Goal: Information Seeking & Learning: Learn about a topic

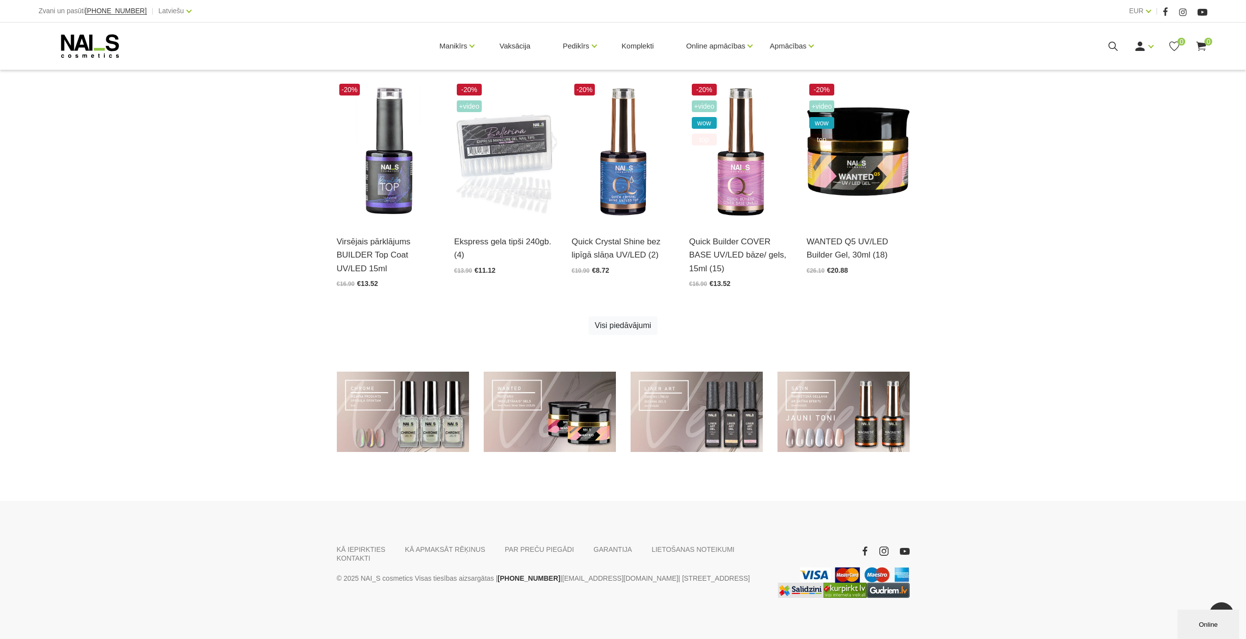
scroll to position [516, 0]
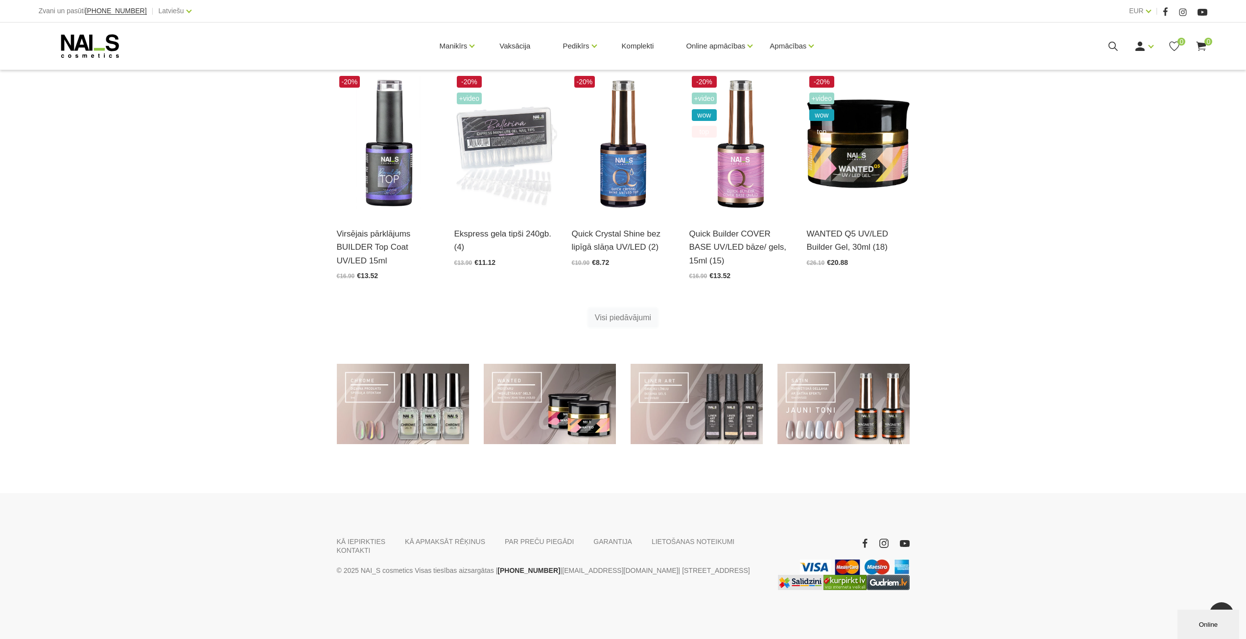
drag, startPoint x: 637, startPoint y: 322, endPoint x: 694, endPoint y: 319, distance: 56.4
click at [638, 321] on link "Visi piedāvājumi" at bounding box center [623, 318] width 69 height 19
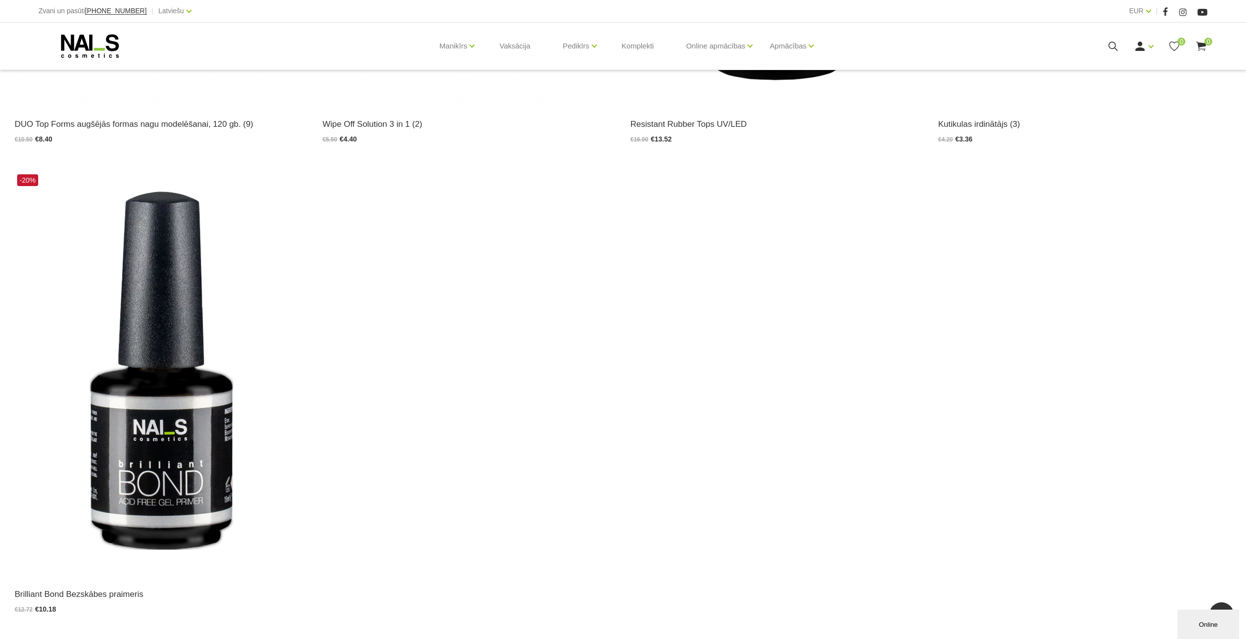
scroll to position [1847, 0]
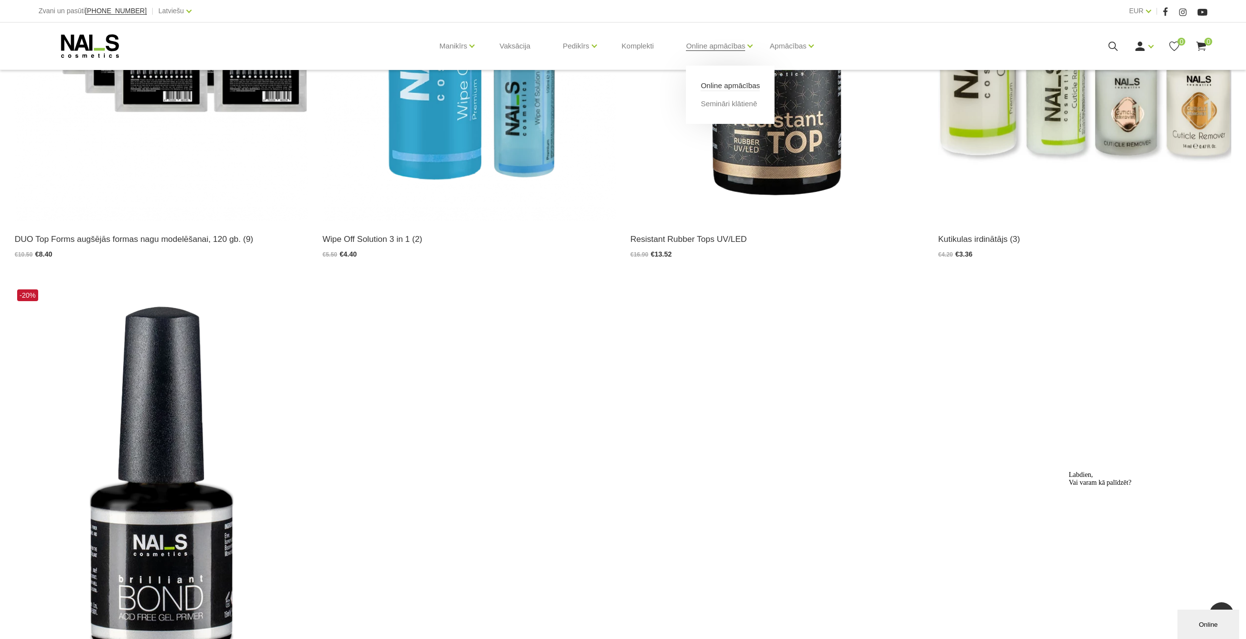
click at [735, 86] on link "Online apmācības" at bounding box center [730, 85] width 59 height 11
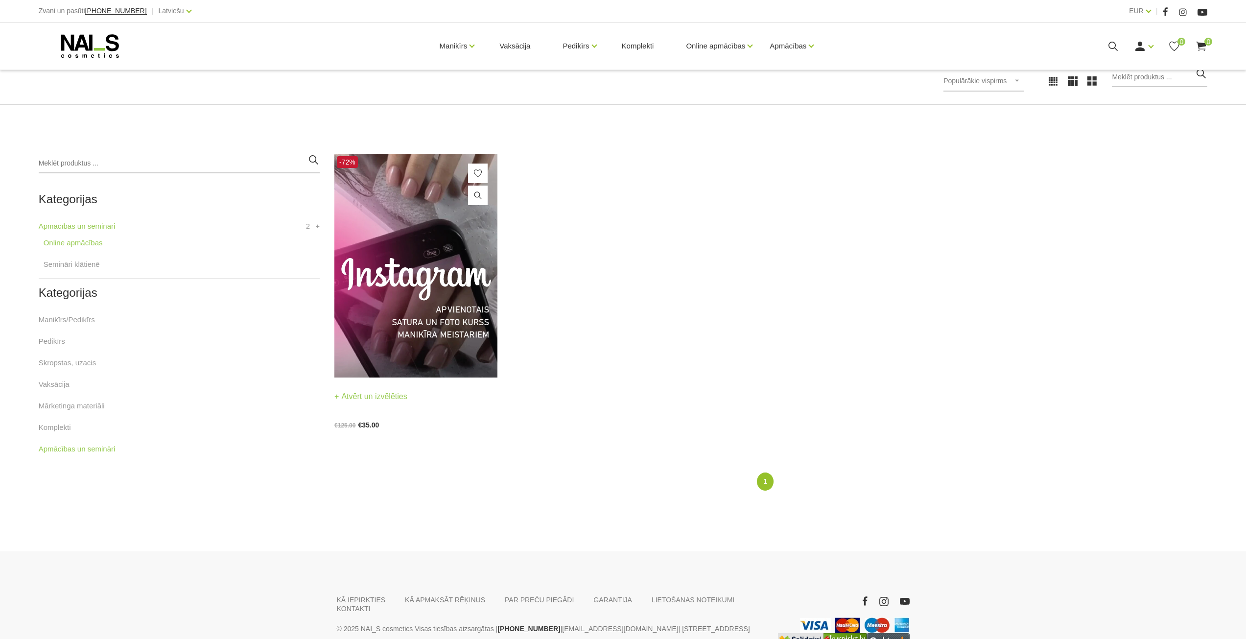
scroll to position [208, 0]
